Goal: Use online tool/utility: Utilize a website feature to perform a specific function

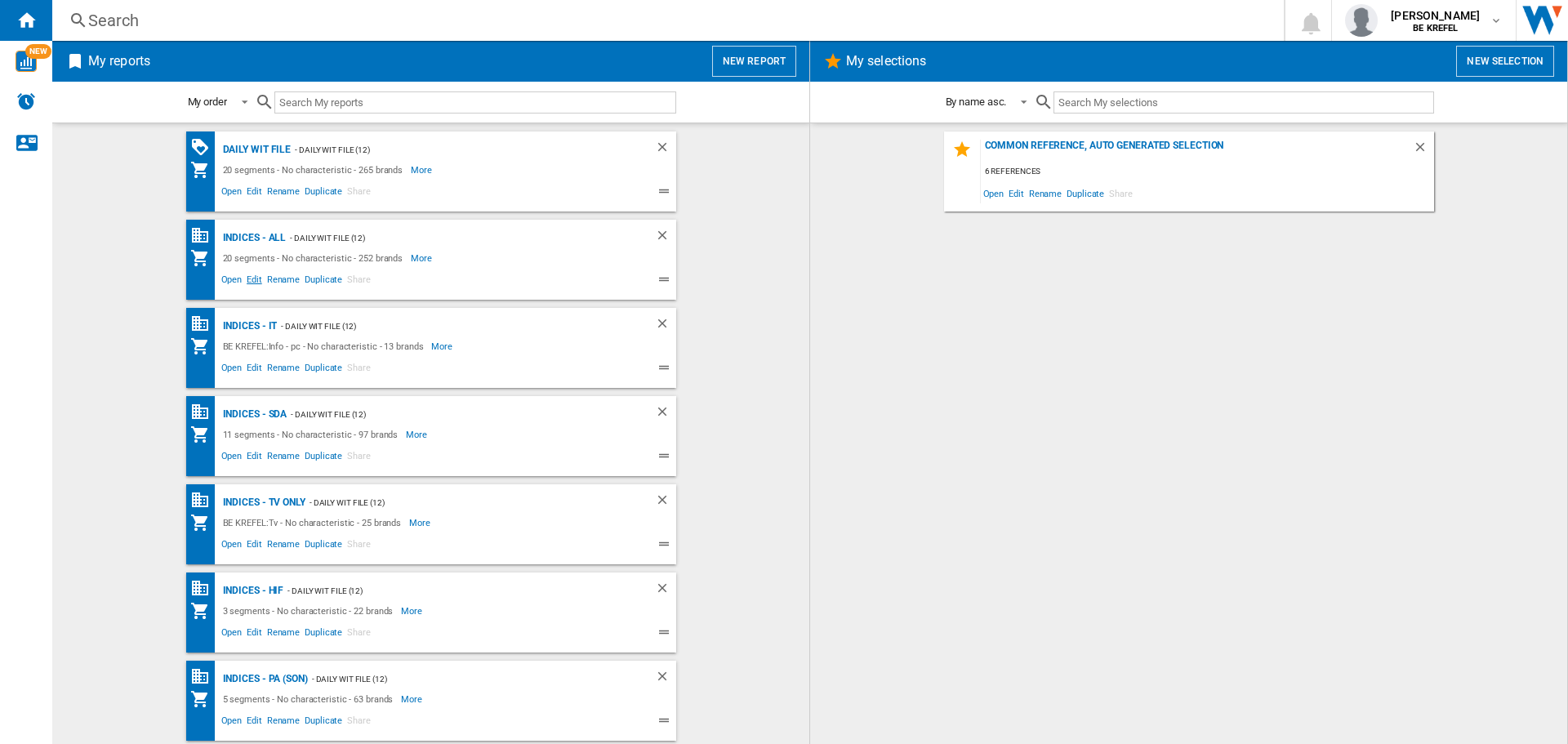
click at [245, 279] on span "Edit" at bounding box center [254, 281] width 20 height 20
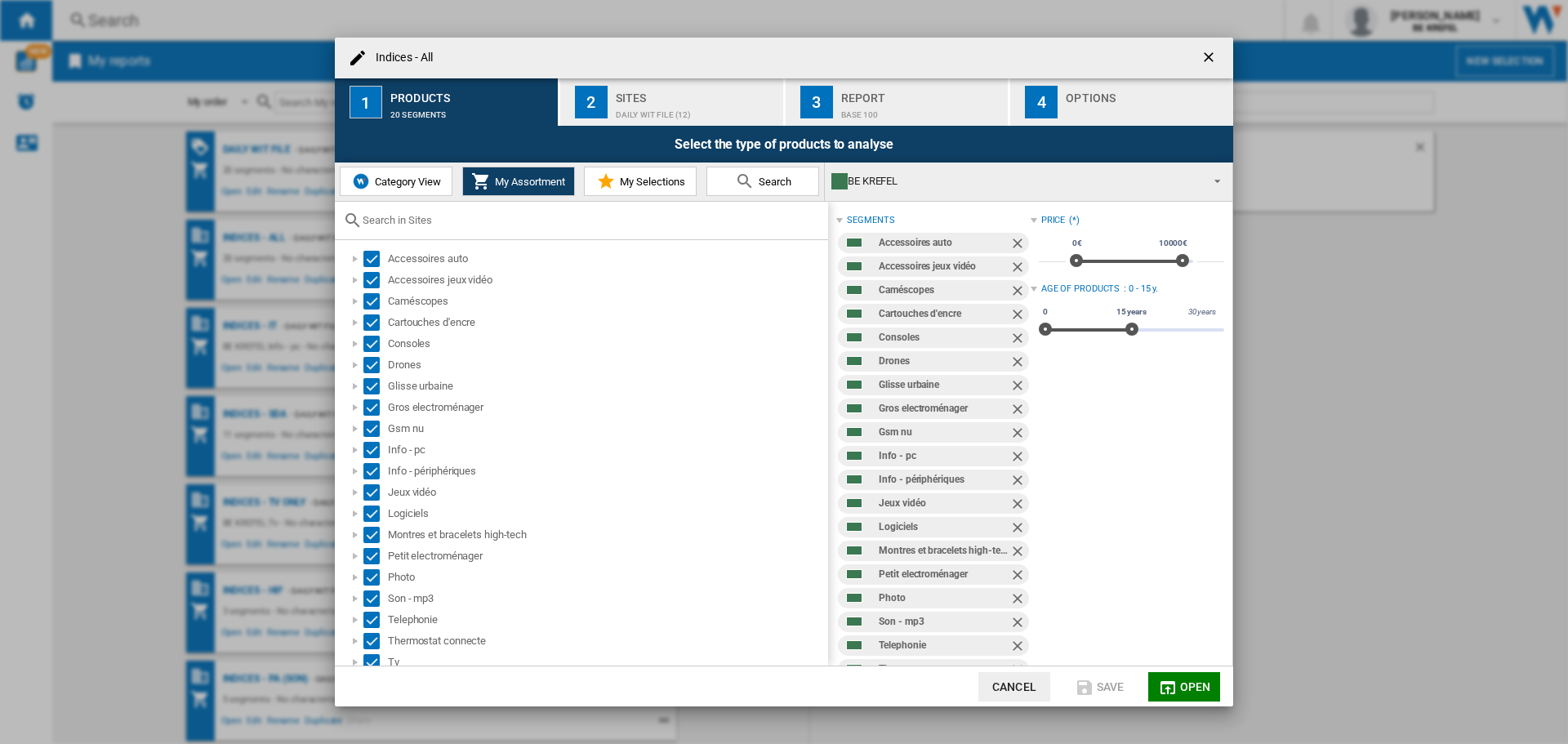
click at [658, 106] on div "Daily WIT file (12)" at bounding box center [696, 111] width 161 height 17
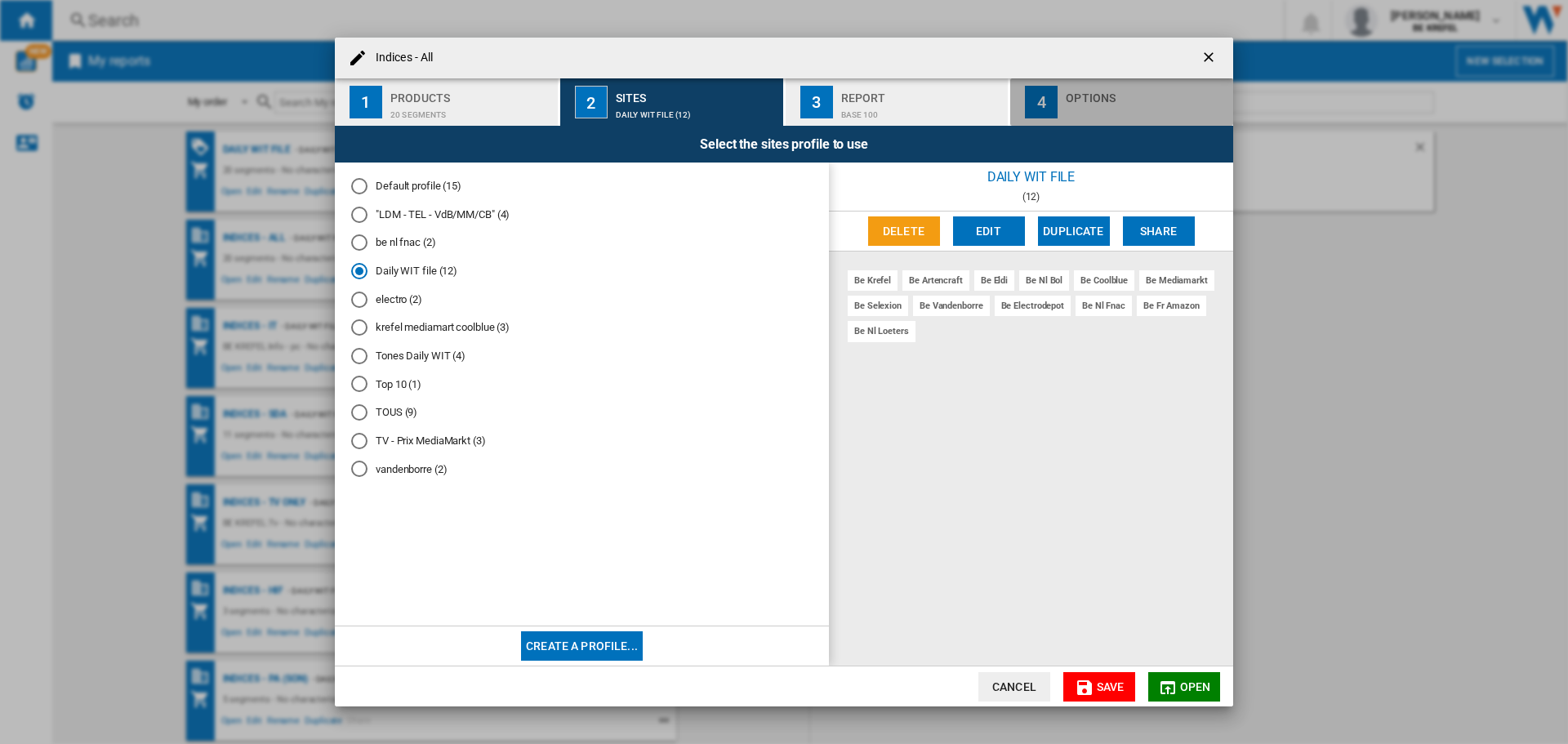
click at [1110, 102] on div "button" at bounding box center [1146, 111] width 161 height 17
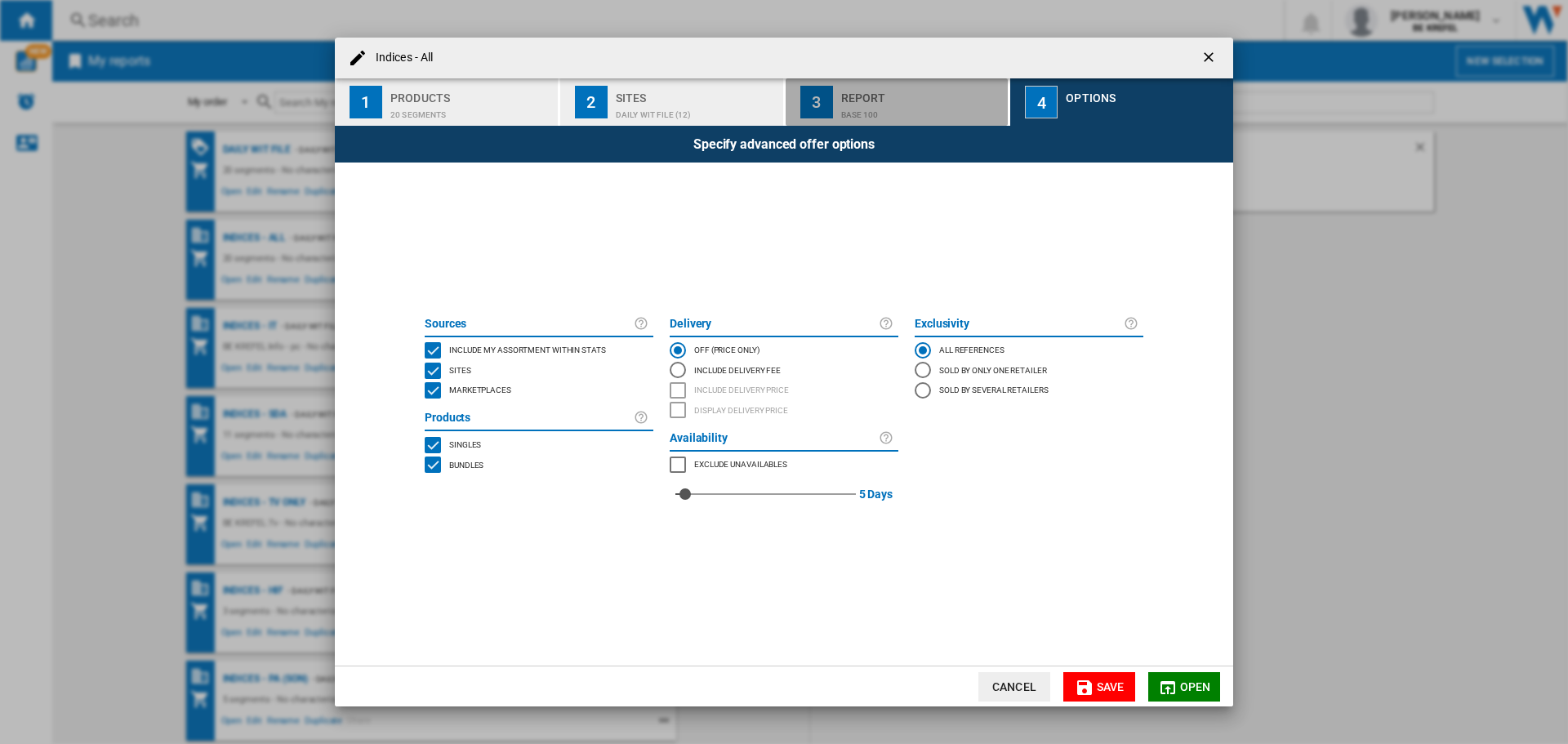
click at [874, 97] on div "Report" at bounding box center [921, 94] width 161 height 17
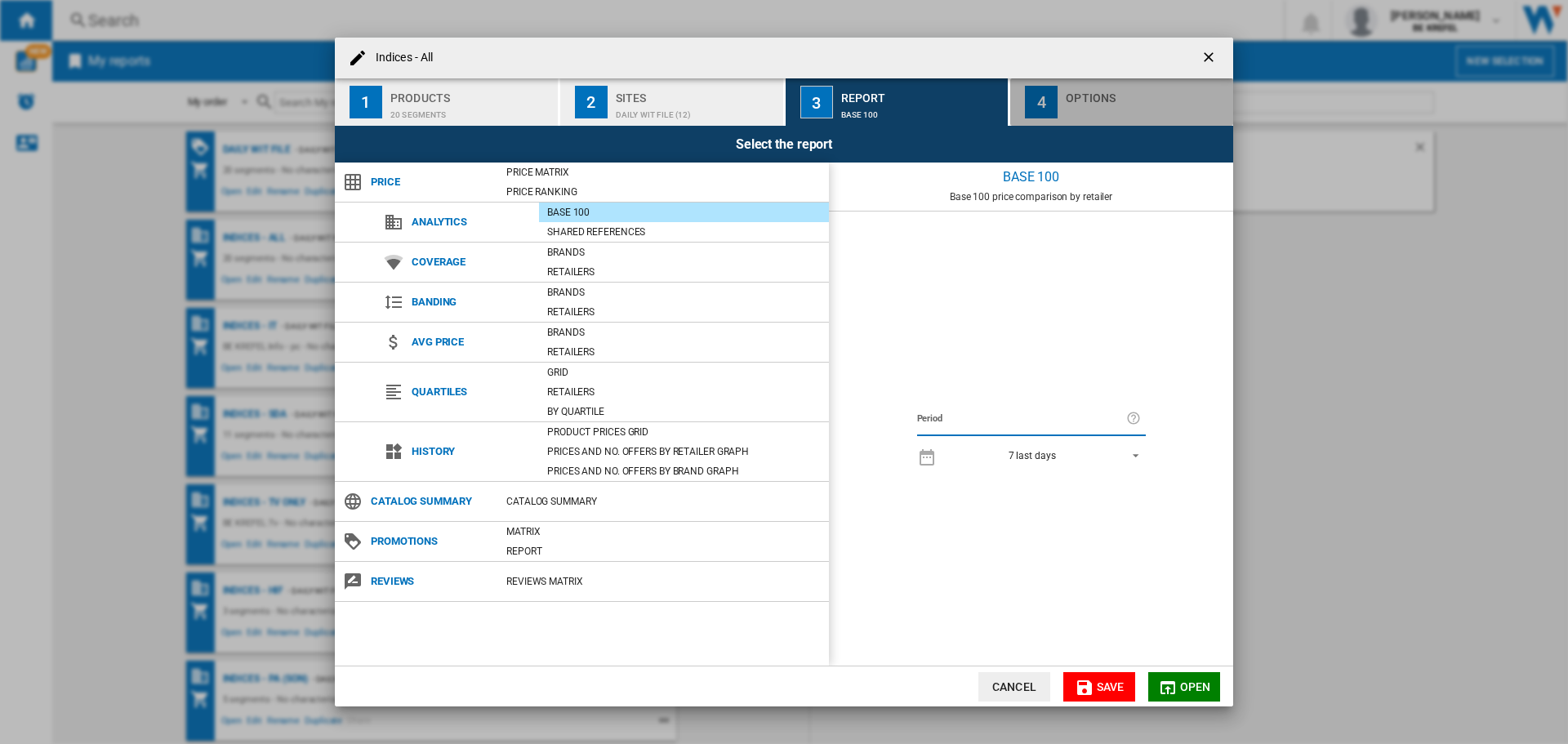
click at [1082, 102] on div "button" at bounding box center [1146, 111] width 161 height 17
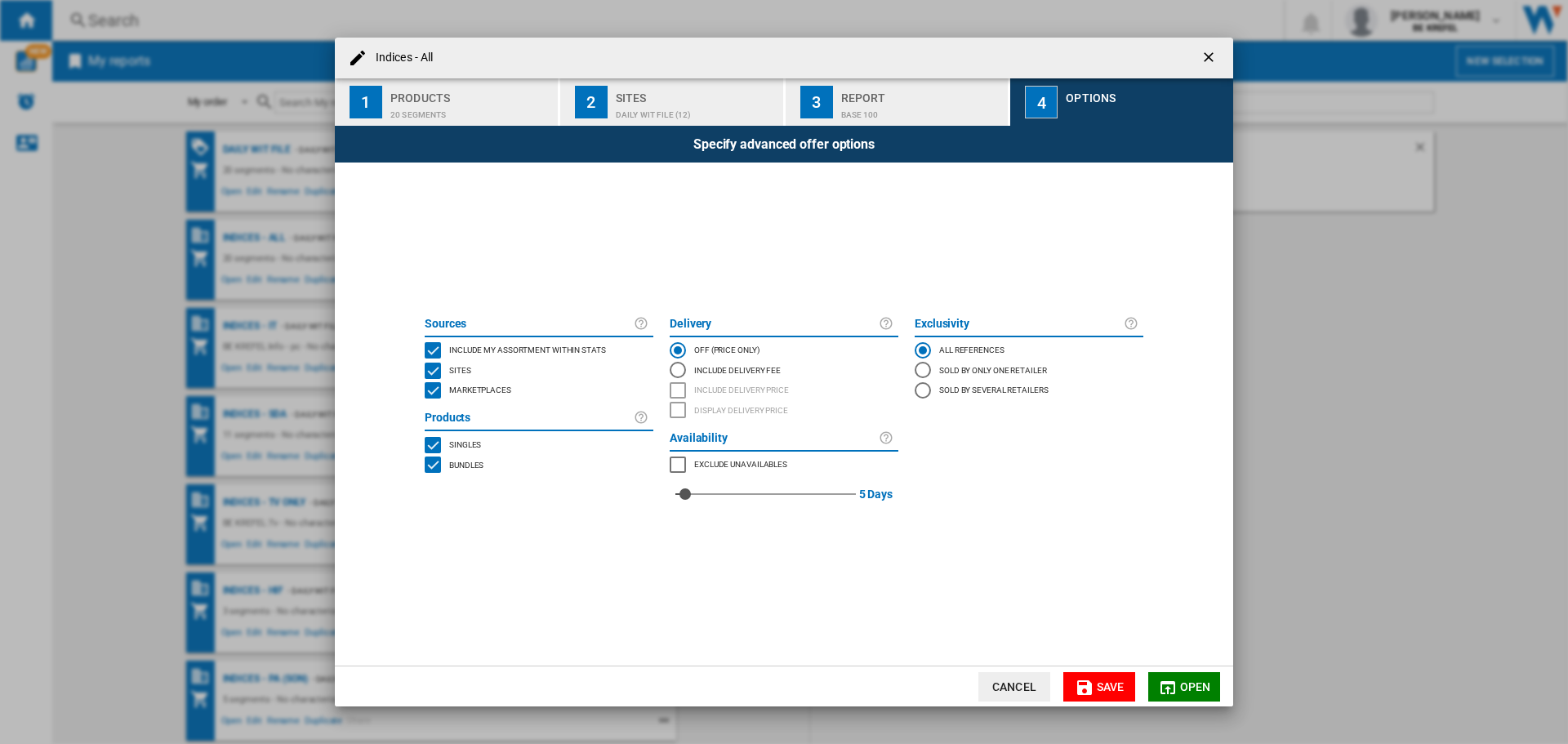
click at [1206, 61] on ng-md-icon "getI18NText('BUTTONS.CLOSE_DIALOG')" at bounding box center [1210, 58] width 20 height 20
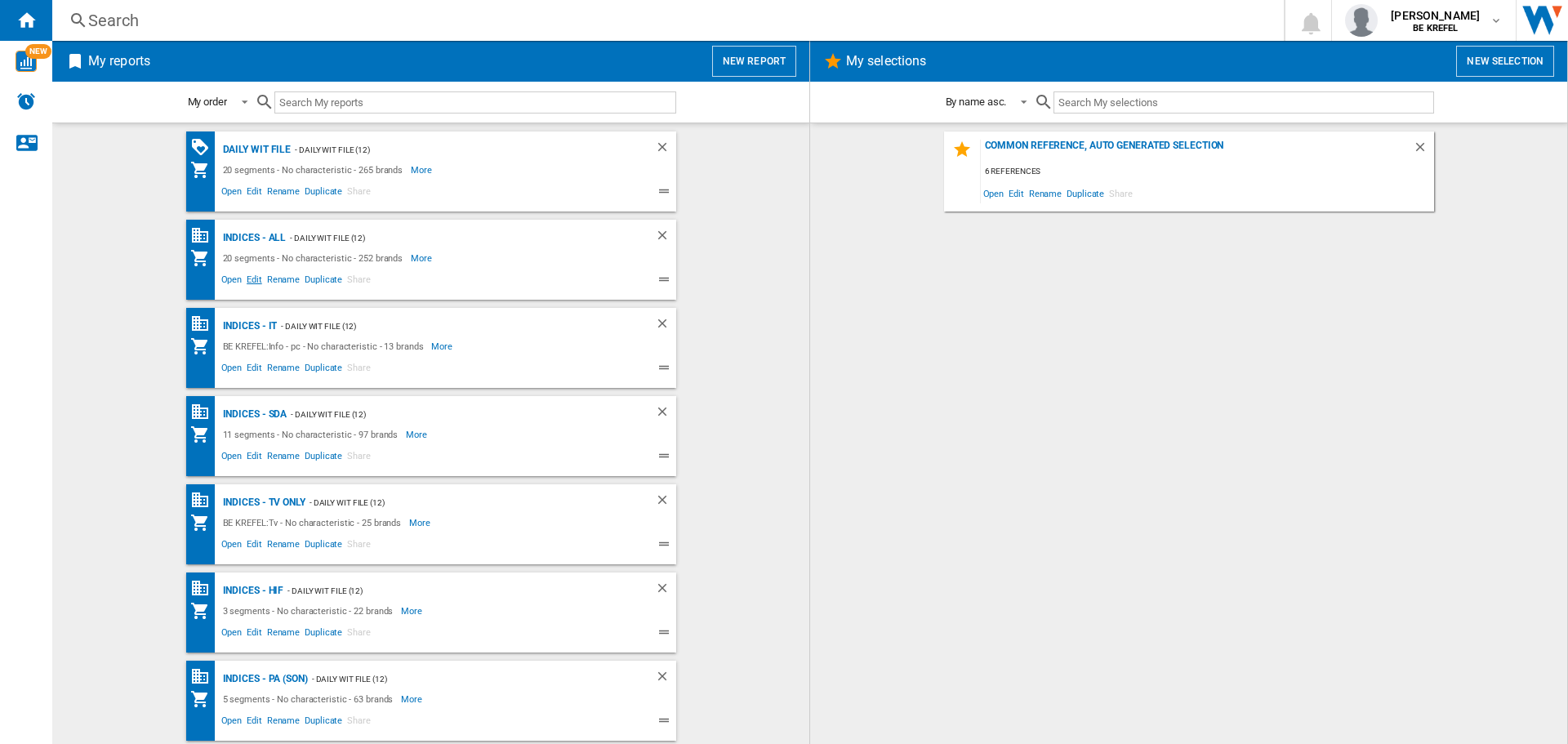
click at [253, 282] on span "Edit" at bounding box center [254, 281] width 20 height 20
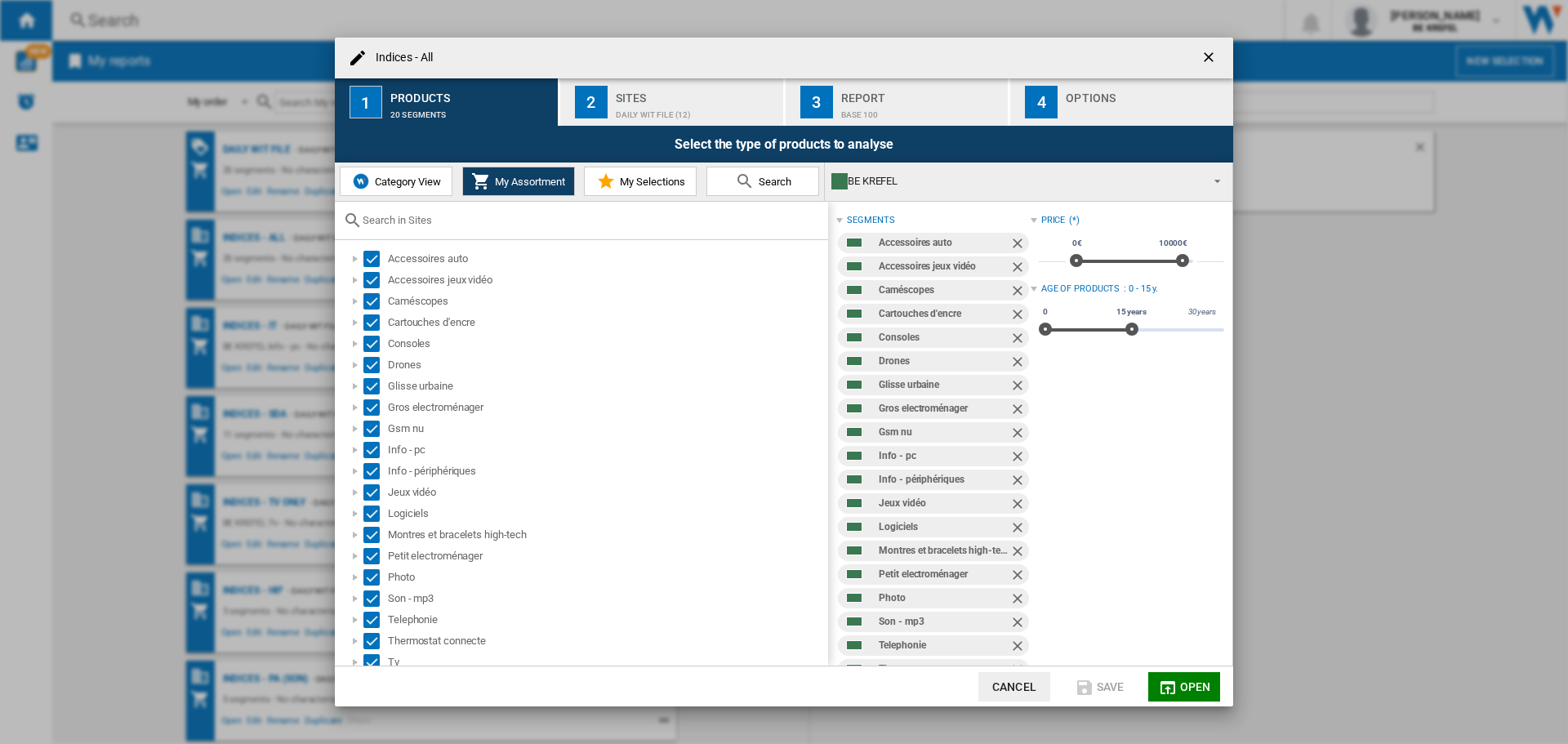
click at [880, 103] on div "Base 100" at bounding box center [921, 111] width 161 height 17
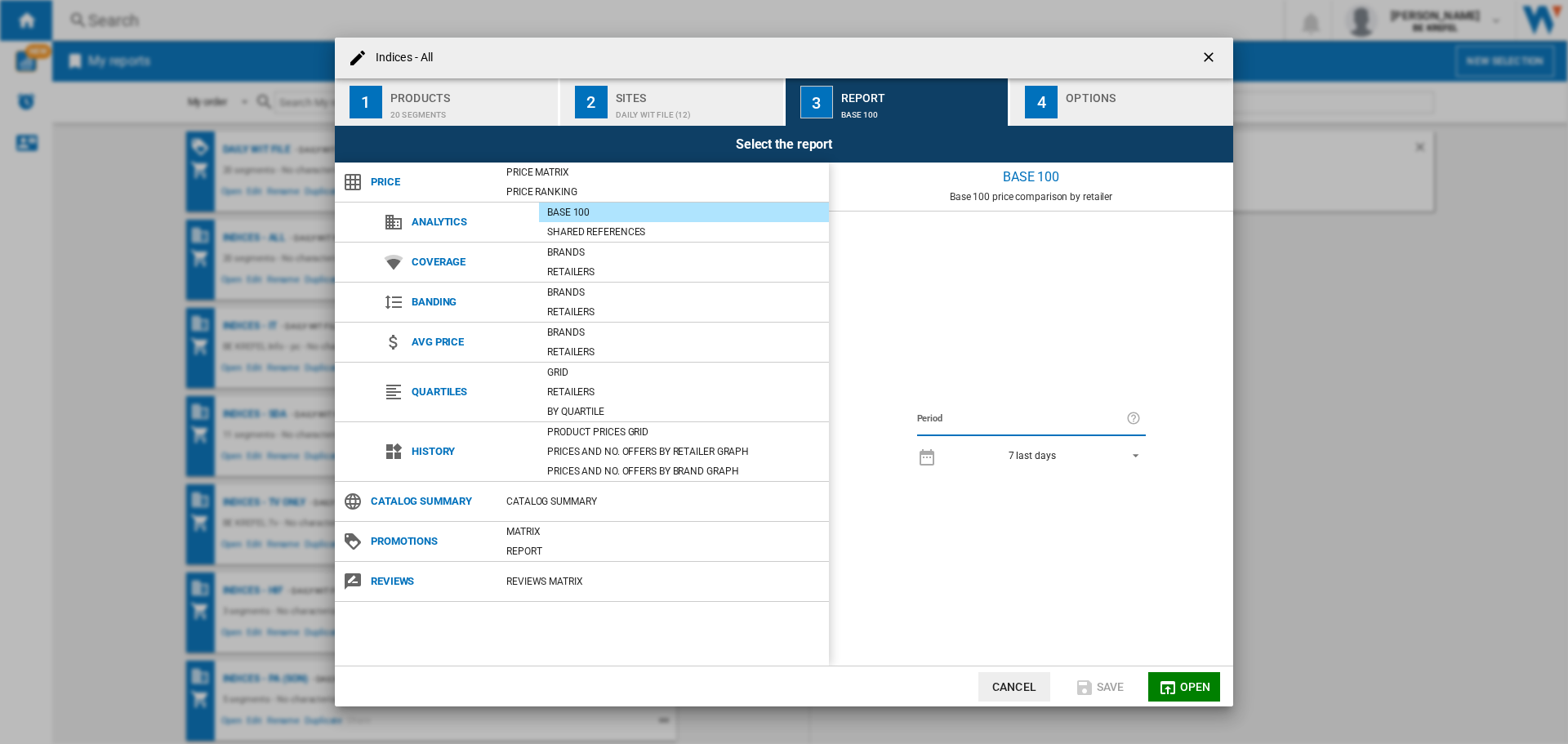
click at [1111, 104] on div "Indices - ..." at bounding box center [1146, 111] width 161 height 17
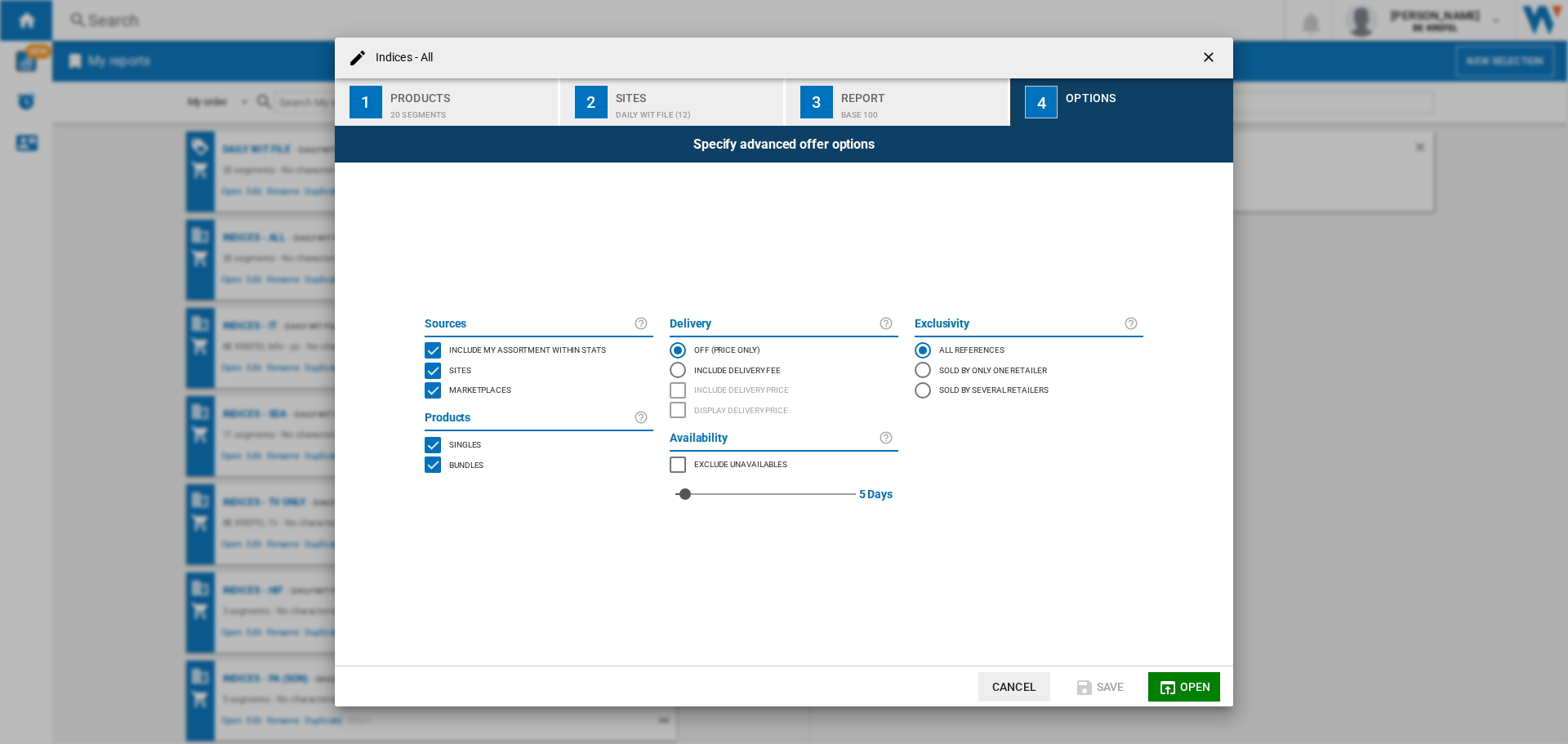
click at [888, 106] on div "Base 100" at bounding box center [921, 111] width 161 height 17
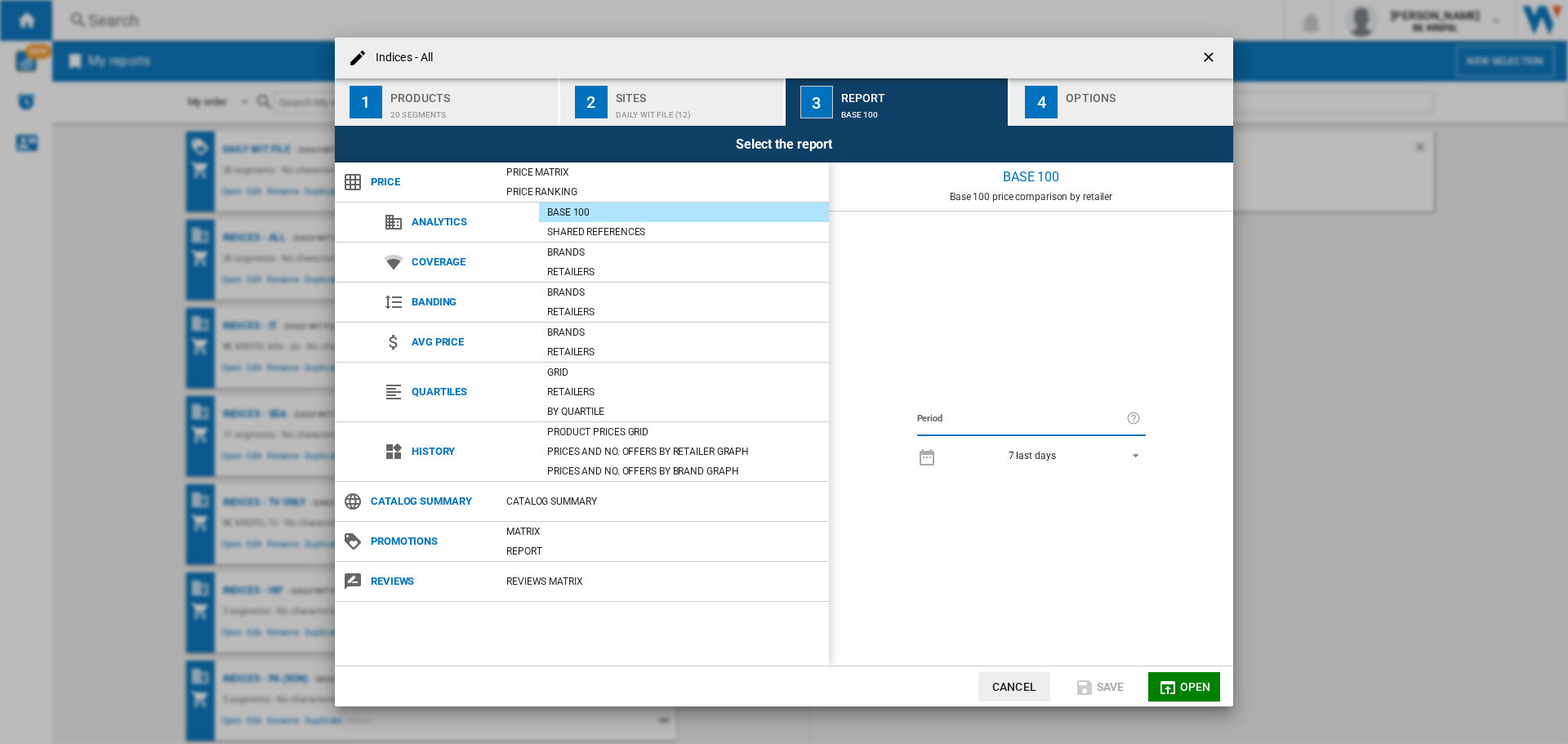
drag, startPoint x: 855, startPoint y: 57, endPoint x: 821, endPoint y: 68, distance: 35.7
click at [821, 68] on div "Indices - All" at bounding box center [784, 57] width 898 height 41
drag, startPoint x: 801, startPoint y: 57, endPoint x: 777, endPoint y: 54, distance: 24.2
click at [777, 54] on div "Indices - All" at bounding box center [784, 57] width 898 height 41
click at [1211, 59] on ng-md-icon "getI18NText('BUTTONS.CLOSE_DIALOG')" at bounding box center [1210, 58] width 20 height 20
